Goal: Task Accomplishment & Management: Manage account settings

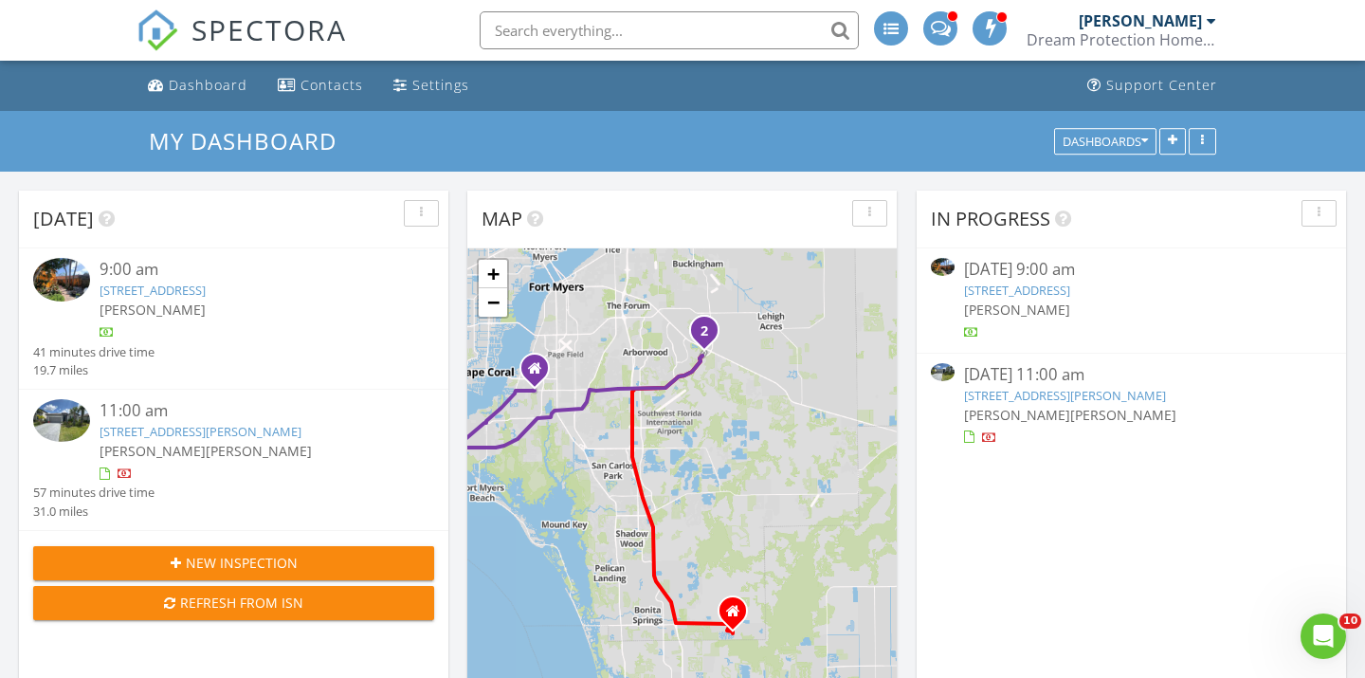
click at [206, 284] on link "4694 Rue Bayou, Sanibel, FL 33957" at bounding box center [153, 290] width 106 height 17
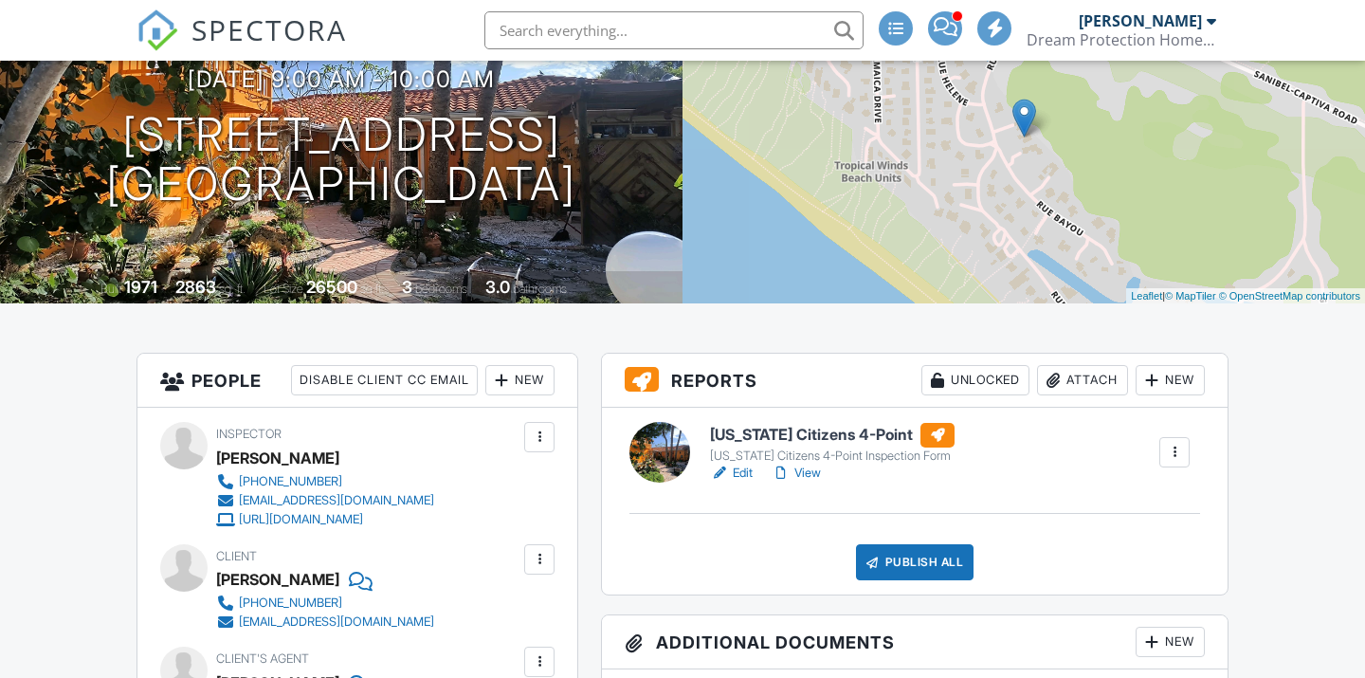
scroll to position [203, 0]
click at [812, 478] on link "View" at bounding box center [796, 473] width 49 height 19
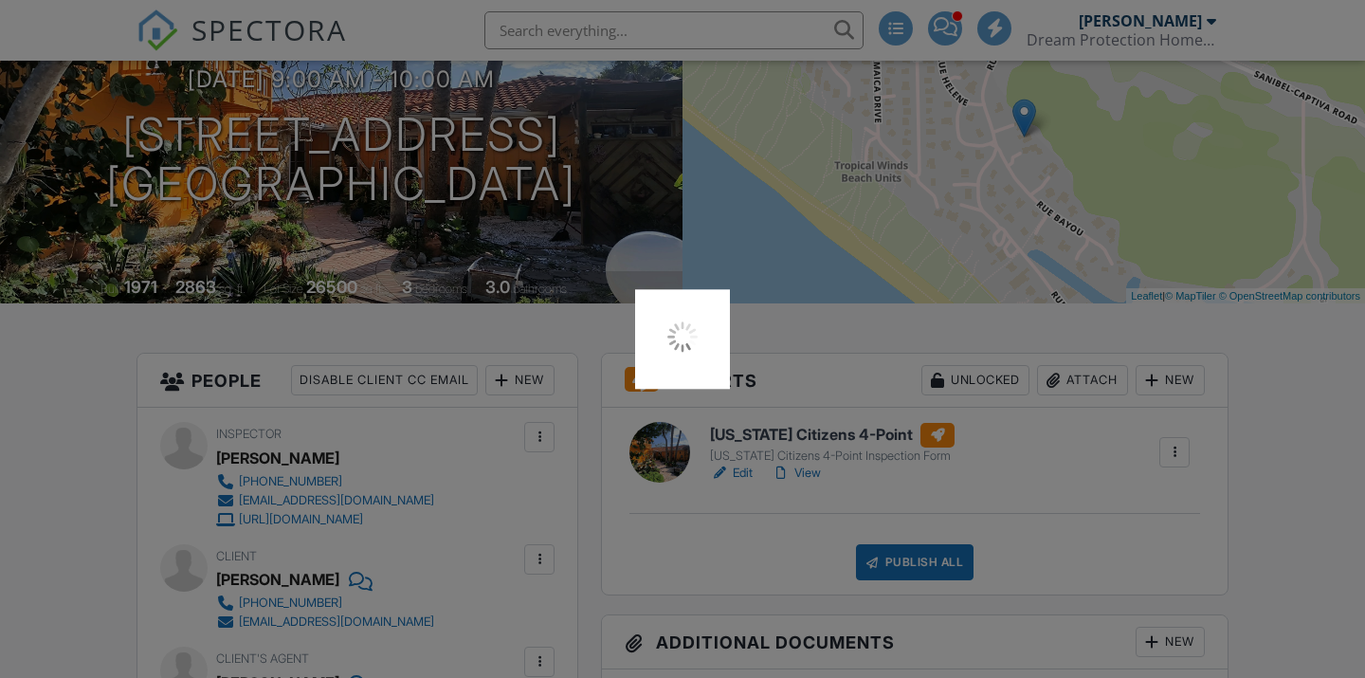
scroll to position [0, 0]
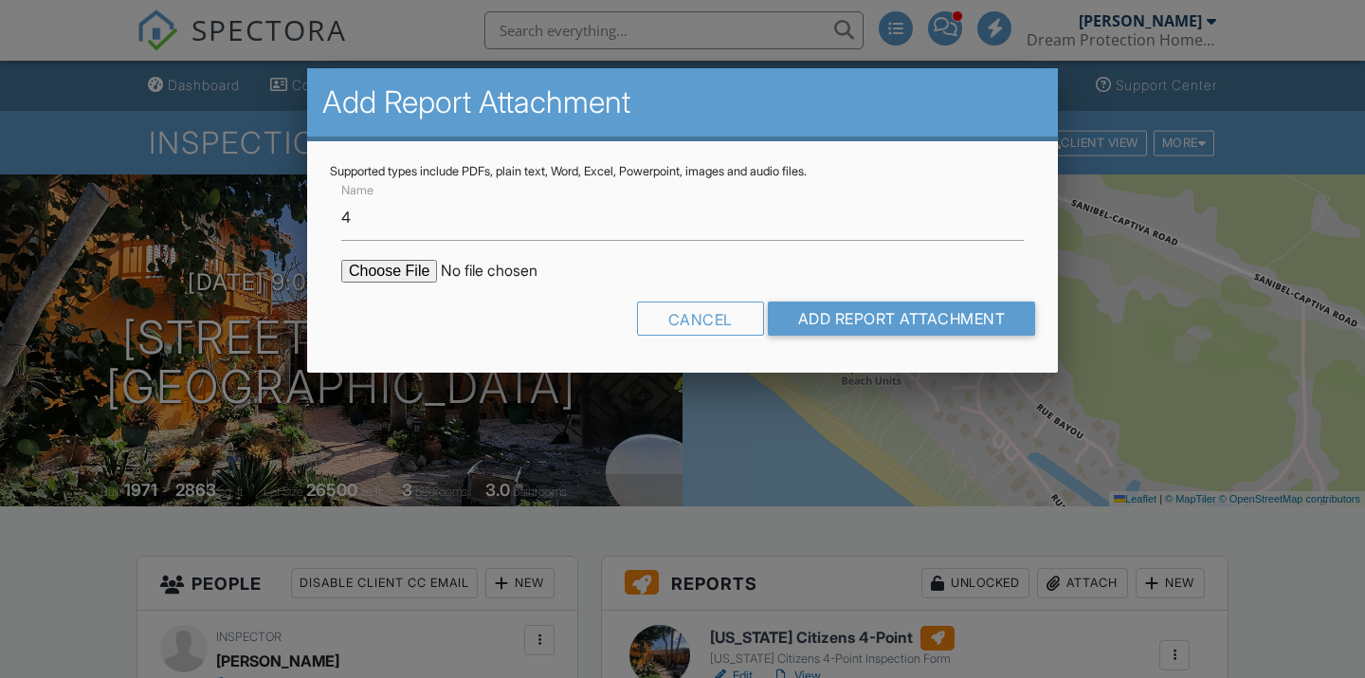
type input "4-POINT INSPECTION"
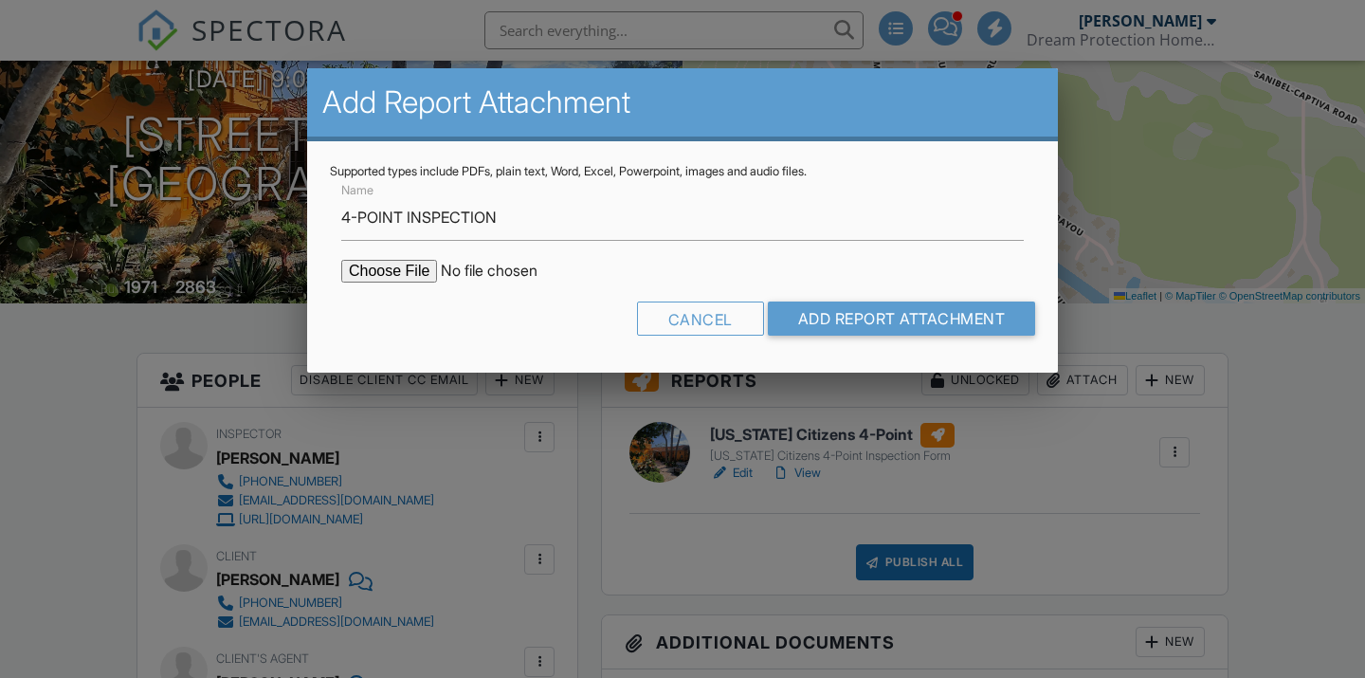
scroll to position [203, 0]
click at [409, 269] on input "file" at bounding box center [502, 271] width 322 height 23
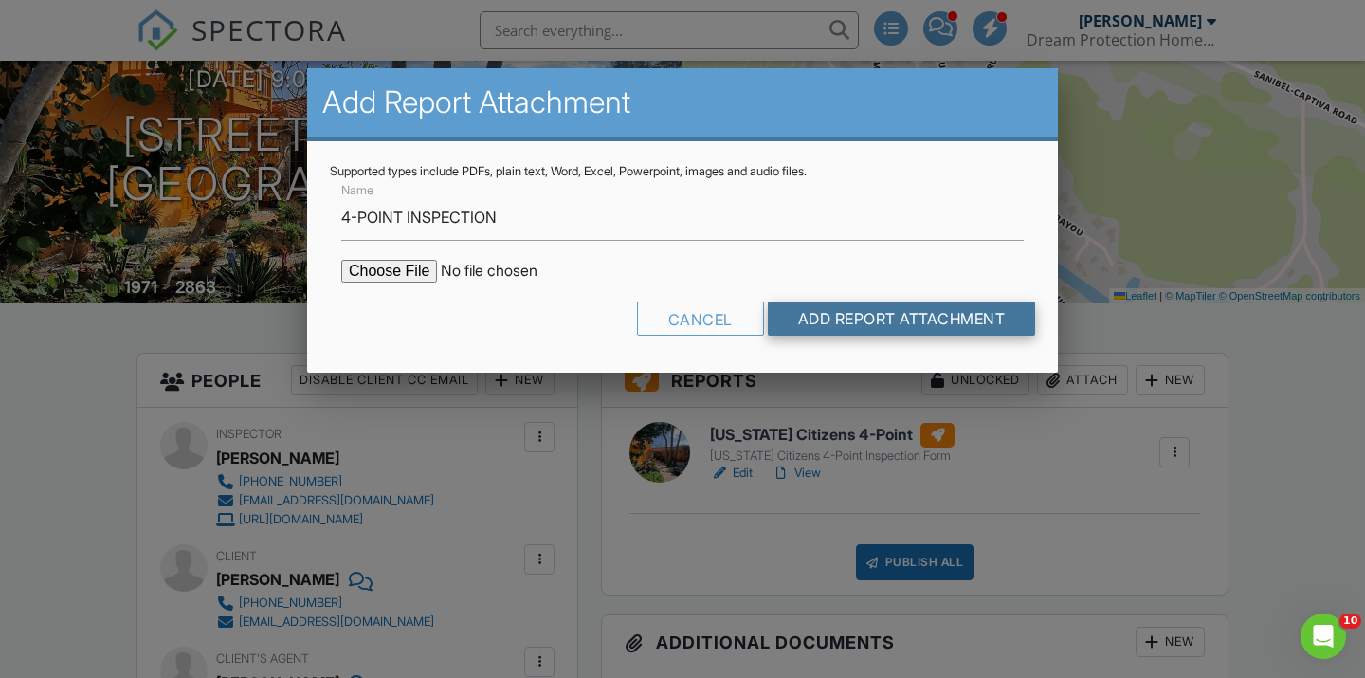
type input "C:\fakepath\8:28:25 4 PT DUMAIS.pdf"
click at [836, 318] on input "Add Report Attachment" at bounding box center [902, 318] width 268 height 34
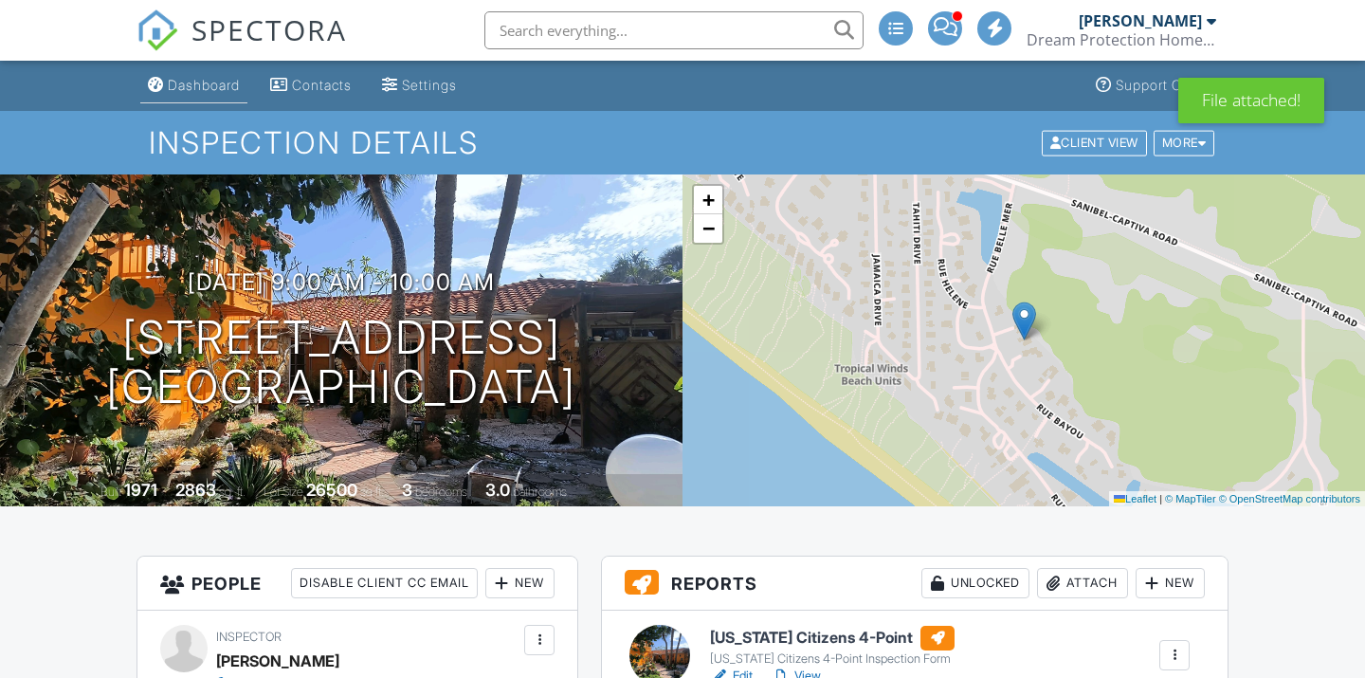
click at [195, 81] on div "Dashboard" at bounding box center [204, 85] width 72 height 16
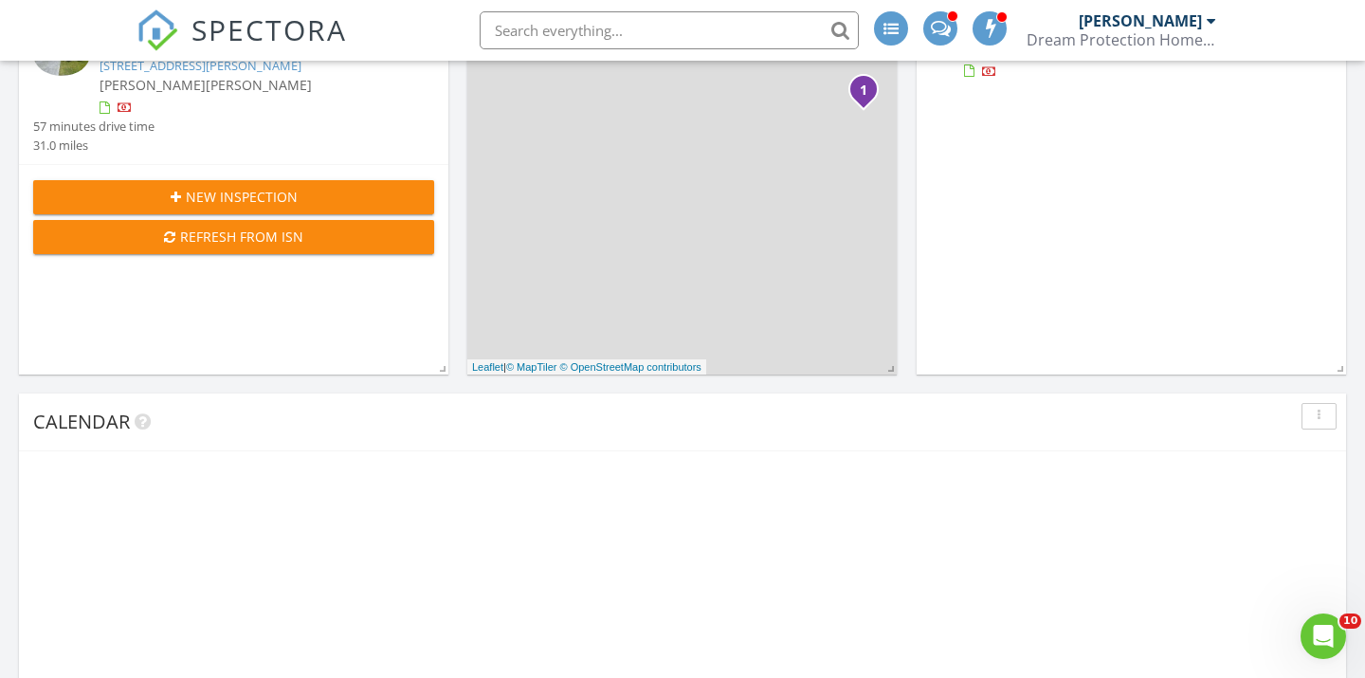
scroll to position [402, 0]
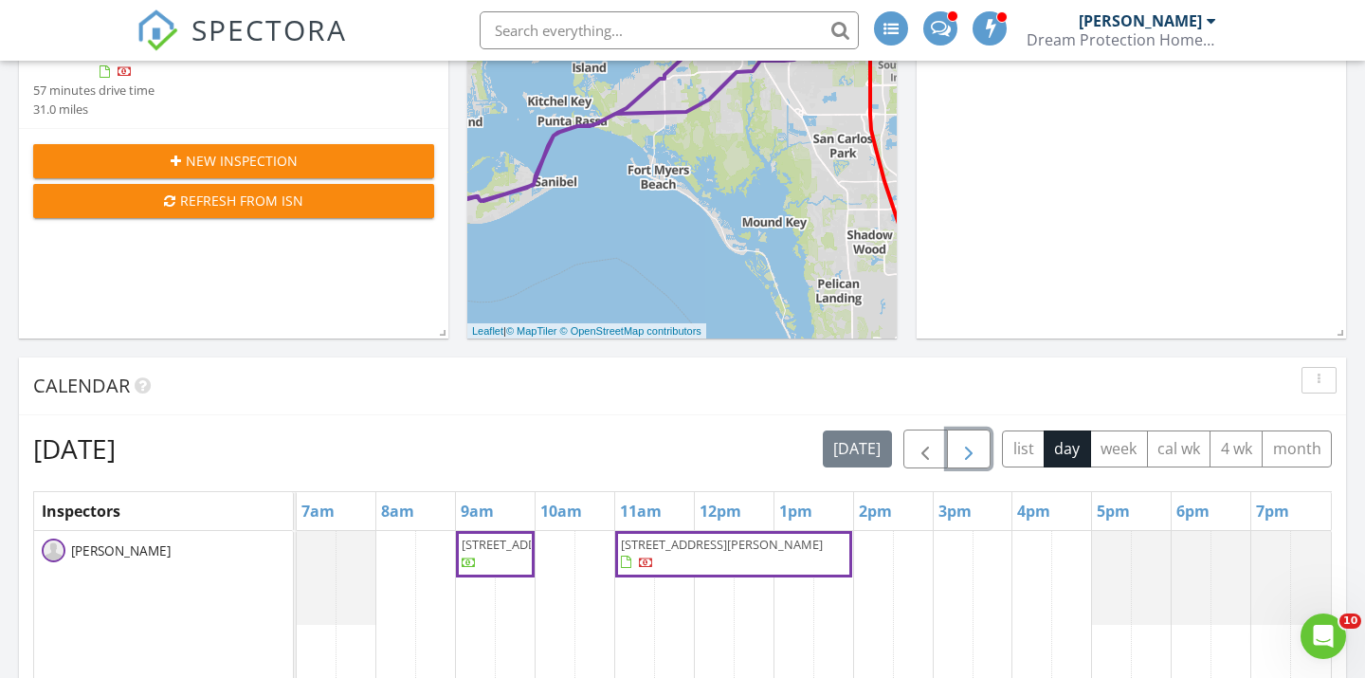
click at [973, 455] on span "button" at bounding box center [969, 449] width 23 height 23
